Goal: Book appointment/travel/reservation

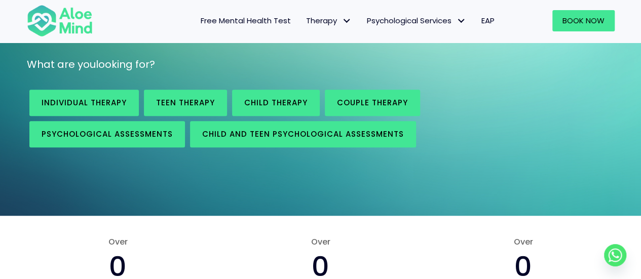
scroll to position [203, 0]
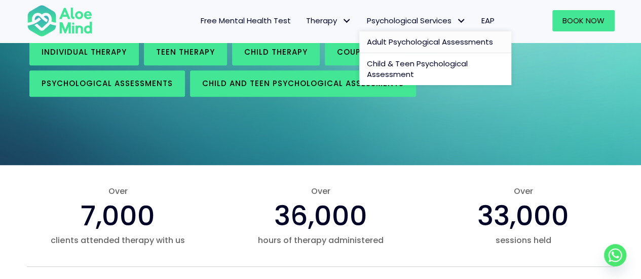
click at [412, 44] on span "Adult Psychological Assessments" at bounding box center [430, 41] width 126 height 11
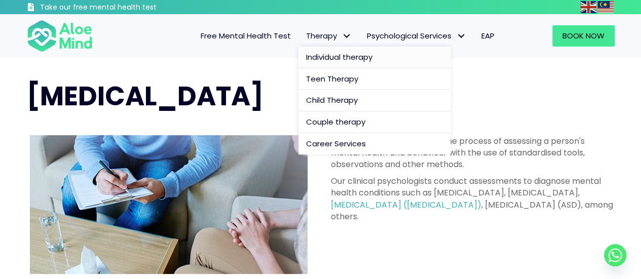
click at [344, 62] on link "Individual therapy" at bounding box center [375, 58] width 152 height 22
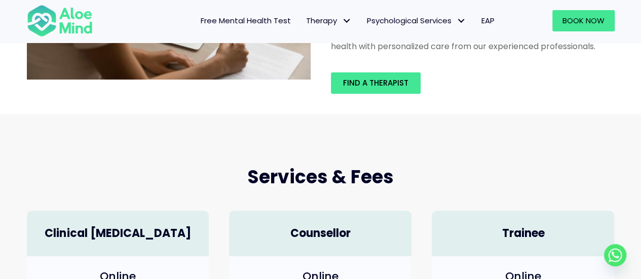
scroll to position [51, 0]
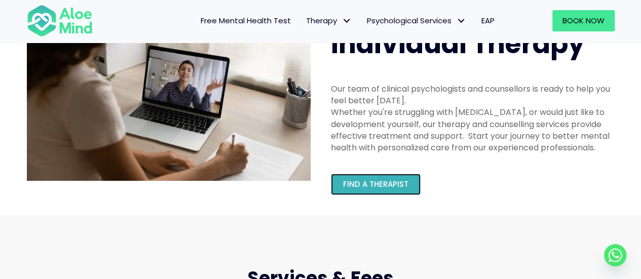
click at [375, 184] on span "Find a therapist" at bounding box center [375, 184] width 65 height 11
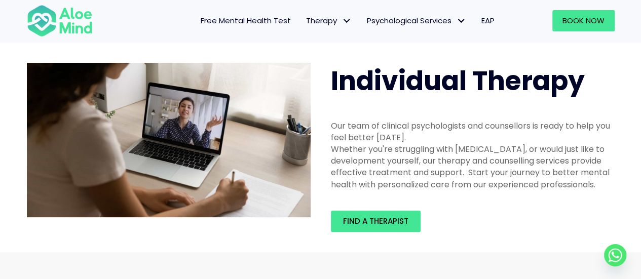
scroll to position [0, 0]
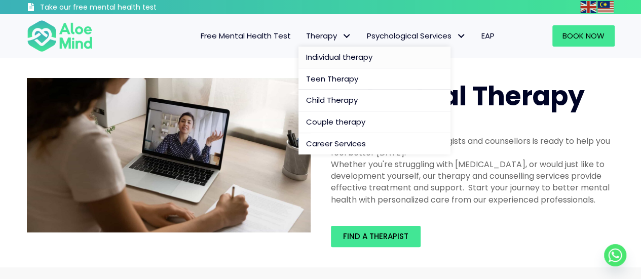
click at [331, 55] on span "Individual therapy" at bounding box center [339, 57] width 66 height 11
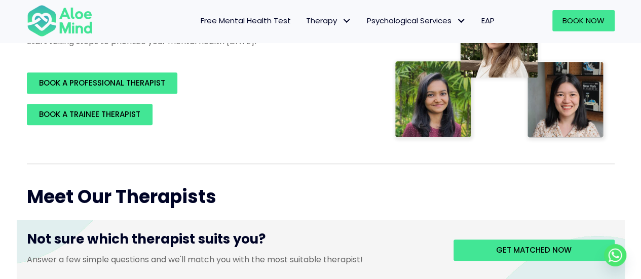
scroll to position [253, 0]
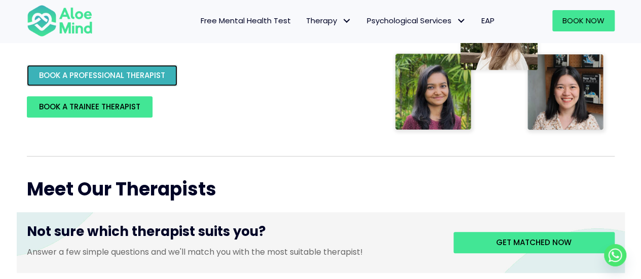
click at [159, 75] on span "BOOK A PROFESSIONAL THERAPIST" at bounding box center [102, 75] width 126 height 11
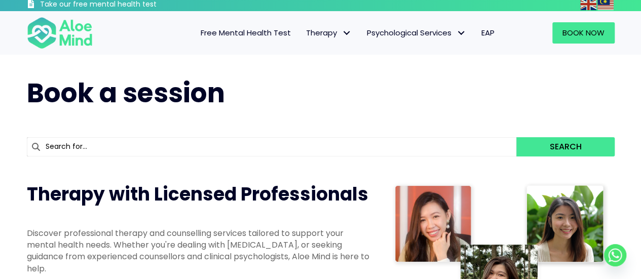
scroll to position [0, 0]
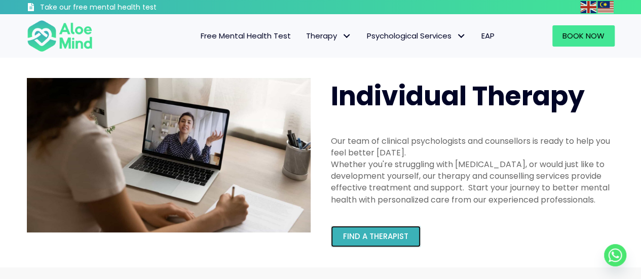
click at [399, 236] on span "Find a therapist" at bounding box center [375, 236] width 65 height 11
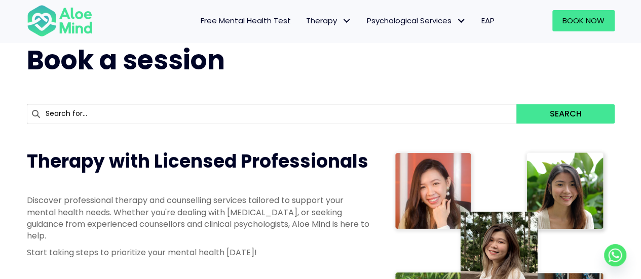
scroll to position [51, 0]
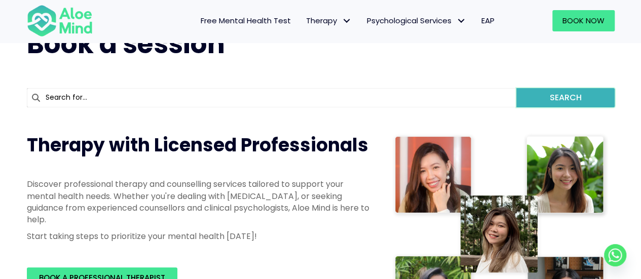
click at [550, 101] on button "Search" at bounding box center [565, 97] width 98 height 19
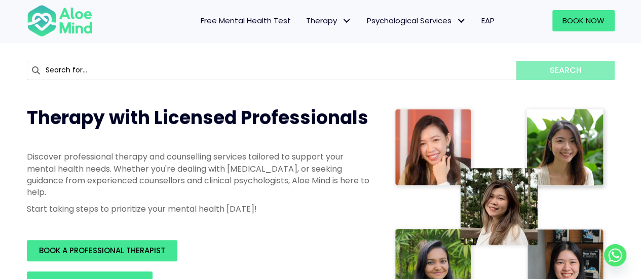
scroll to position [101, 0]
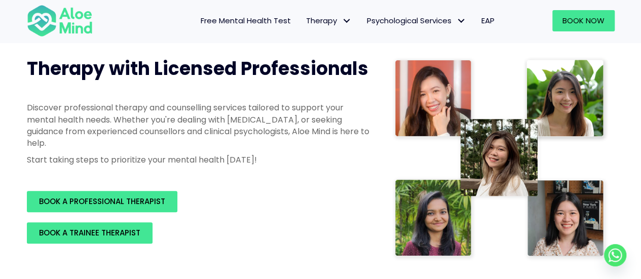
scroll to position [253, 0]
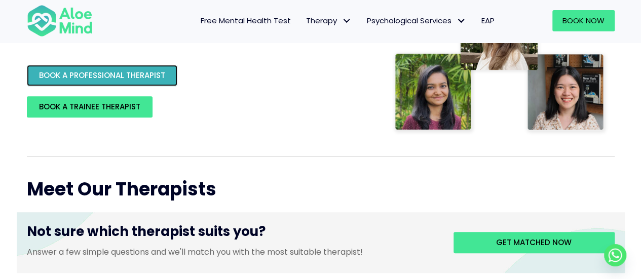
click at [121, 70] on span "BOOK A PROFESSIONAL THERAPIST" at bounding box center [102, 75] width 126 height 11
